Goal: Transaction & Acquisition: Purchase product/service

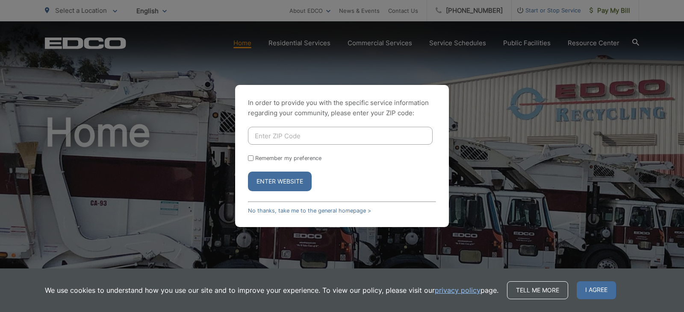
click at [332, 132] on input "Enter ZIP Code" at bounding box center [340, 136] width 185 height 18
click at [253, 158] on input "Remember my preference" at bounding box center [251, 159] width 6 height 6
checkbox input "true"
click at [280, 182] on button "Enter Website" at bounding box center [280, 182] width 64 height 20
click at [282, 184] on button "Enter Website" at bounding box center [280, 182] width 64 height 20
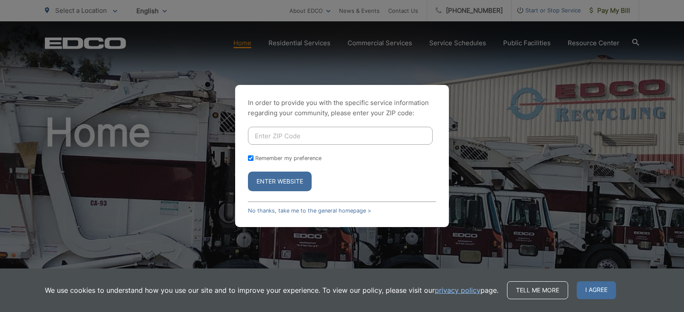
click at [307, 139] on input "Enter ZIP Code" at bounding box center [340, 136] width 185 height 18
type input "92064"
click at [248, 172] on button "Enter Website" at bounding box center [280, 182] width 64 height 20
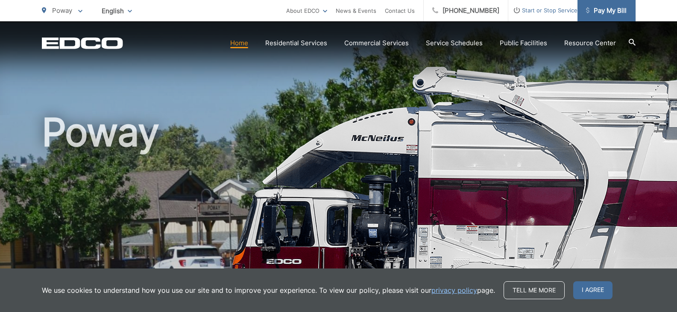
click at [612, 12] on span "Pay My Bill" at bounding box center [606, 11] width 41 height 10
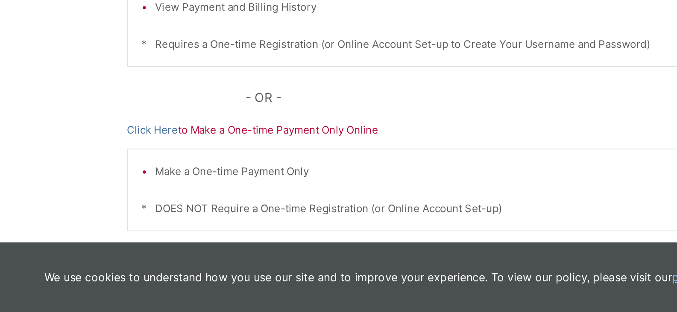
scroll to position [230, 0]
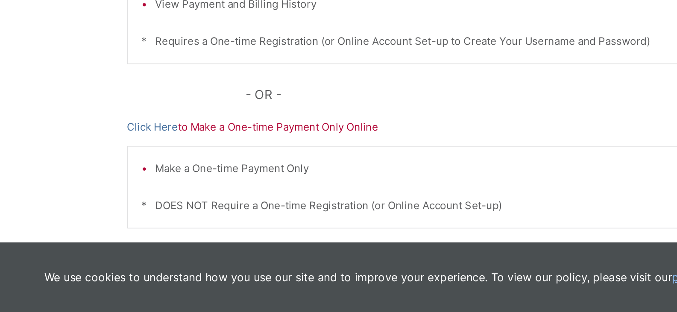
click at [204, 194] on p "Click Here to Make a One-time Payment Only Online" at bounding box center [338, 197] width 491 height 10
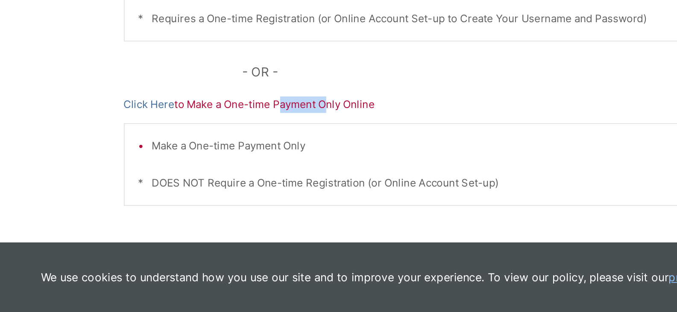
scroll to position [245, 0]
click at [112, 182] on link "Click Here" at bounding box center [109, 182] width 32 height 10
